Goal: Answer question/provide support

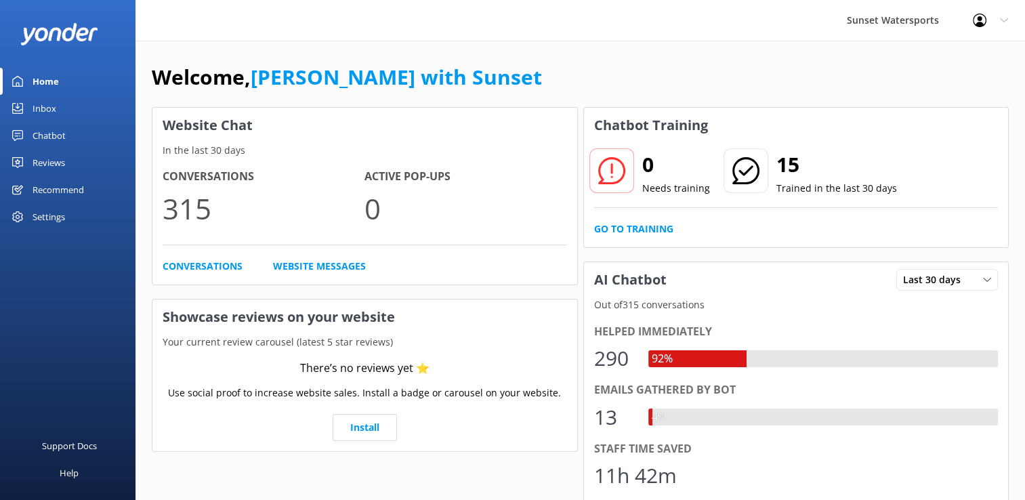
click at [45, 112] on div "Inbox" at bounding box center [45, 108] width 24 height 27
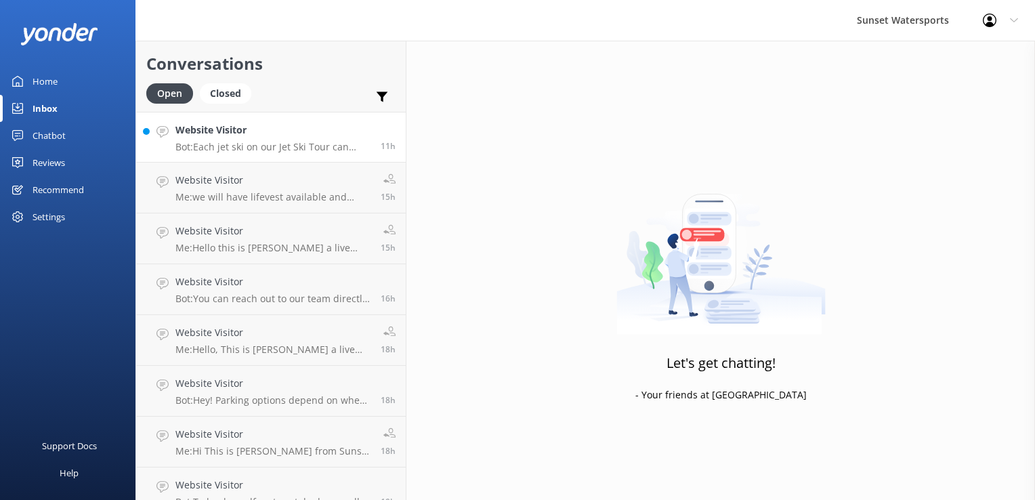
click at [294, 146] on p "Bot: Each jet ski on our Jet Ski Tour can carry up to 2 riders, and there's no …" at bounding box center [272, 147] width 195 height 12
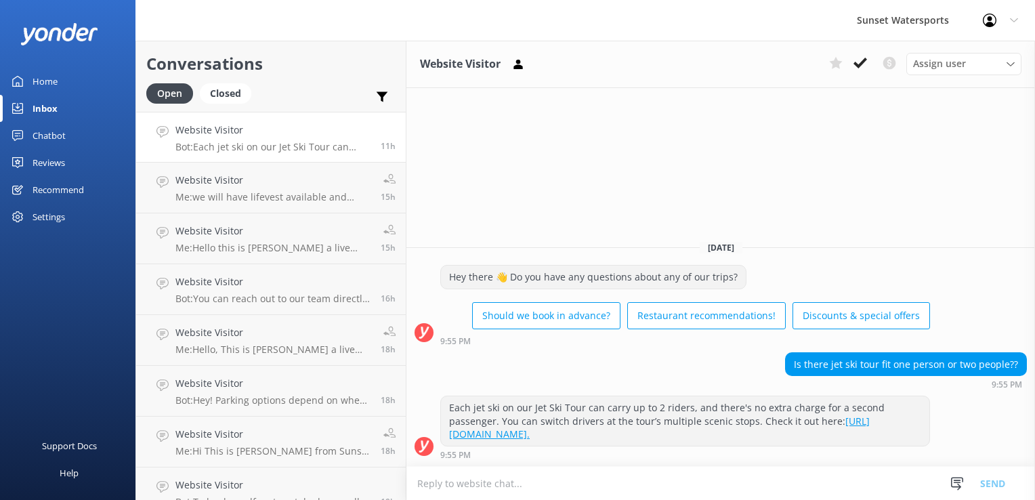
click at [446, 476] on textarea at bounding box center [720, 483] width 628 height 33
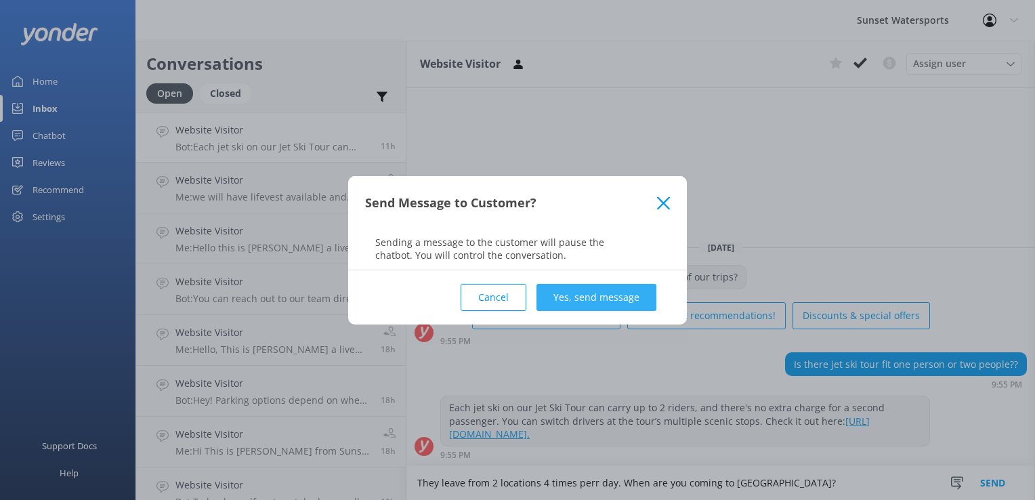
type textarea "They leave from 2 locations 4 times perr day. When are you coming to [GEOGRAPHI…"
click at [626, 288] on button "Yes, send message" at bounding box center [596, 297] width 120 height 27
